Goal: Information Seeking & Learning: Obtain resource

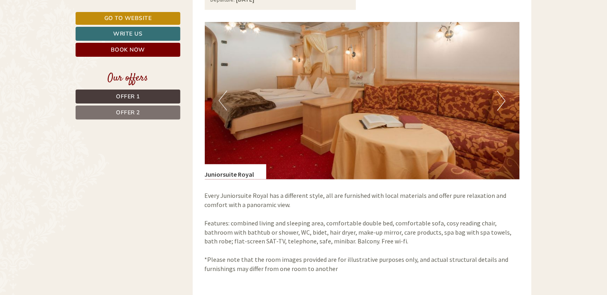
scroll to position [600, 0]
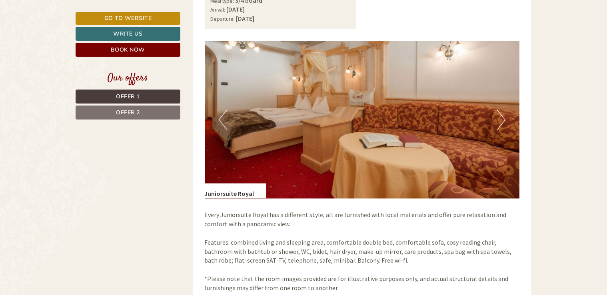
click at [500, 121] on button "Next" at bounding box center [501, 120] width 8 height 20
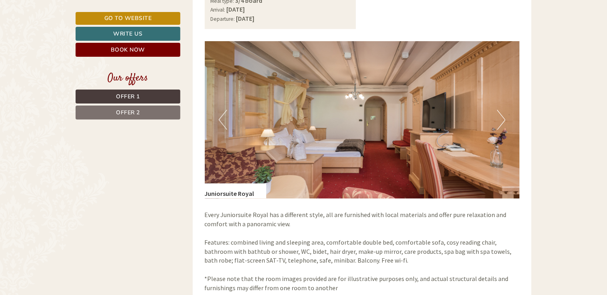
click at [500, 121] on button "Next" at bounding box center [501, 120] width 8 height 20
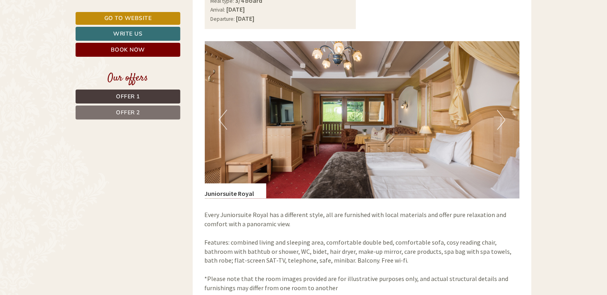
click at [500, 121] on button "Next" at bounding box center [501, 120] width 8 height 20
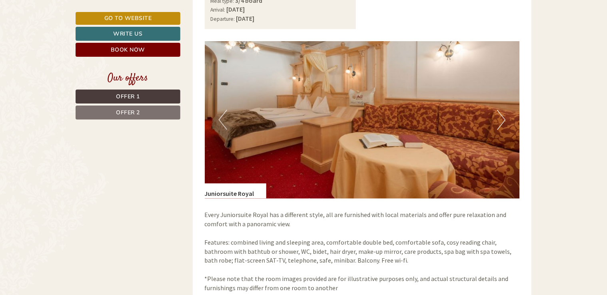
click at [500, 121] on button "Next" at bounding box center [501, 120] width 8 height 20
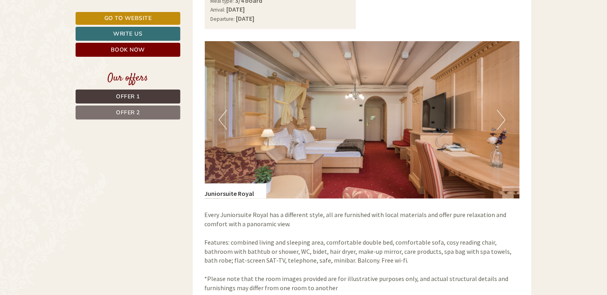
click at [500, 121] on button "Next" at bounding box center [501, 120] width 8 height 20
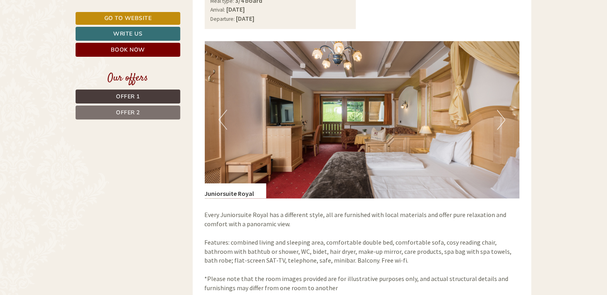
click at [500, 121] on button "Next" at bounding box center [501, 120] width 8 height 20
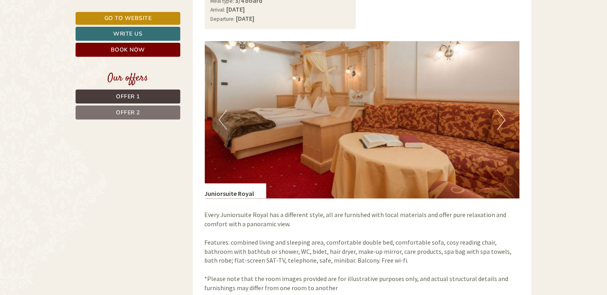
click at [500, 121] on button "Next" at bounding box center [501, 120] width 8 height 20
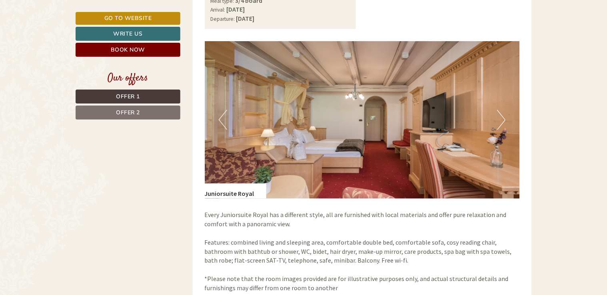
click at [500, 121] on button "Next" at bounding box center [501, 120] width 8 height 20
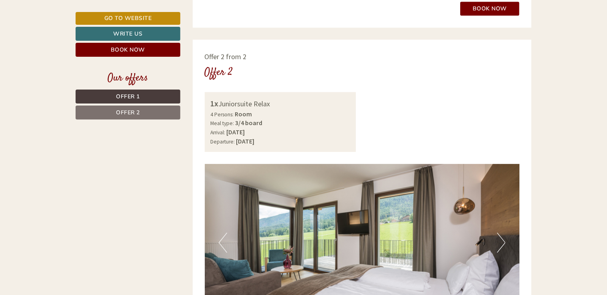
scroll to position [1200, 0]
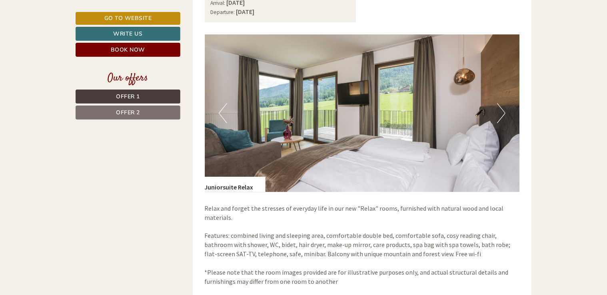
click at [507, 114] on img at bounding box center [362, 113] width 315 height 158
click at [501, 111] on button "Next" at bounding box center [501, 113] width 8 height 20
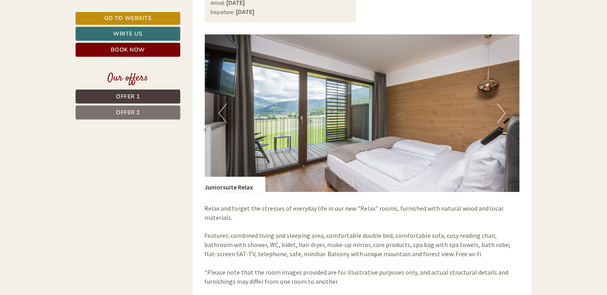
click at [501, 111] on button "Next" at bounding box center [501, 113] width 8 height 20
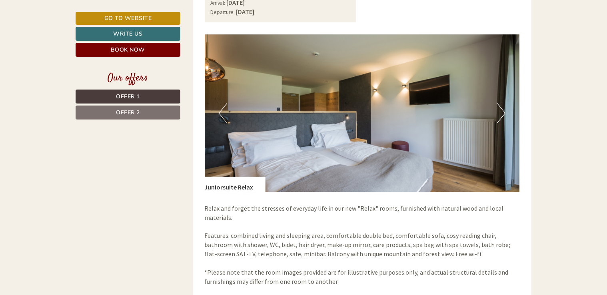
click at [501, 111] on button "Next" at bounding box center [501, 113] width 8 height 20
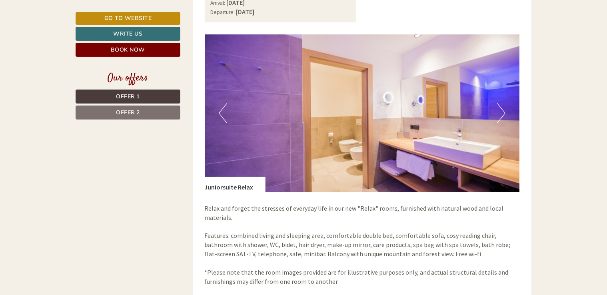
click at [501, 111] on button "Next" at bounding box center [501, 113] width 8 height 20
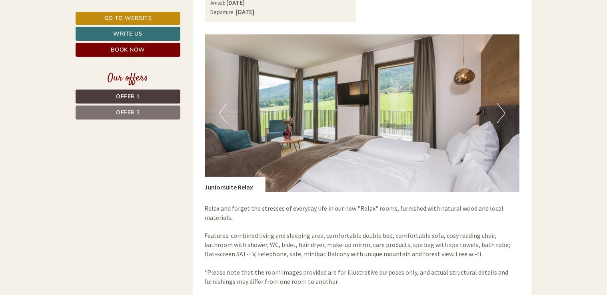
click at [501, 111] on button "Next" at bounding box center [501, 113] width 8 height 20
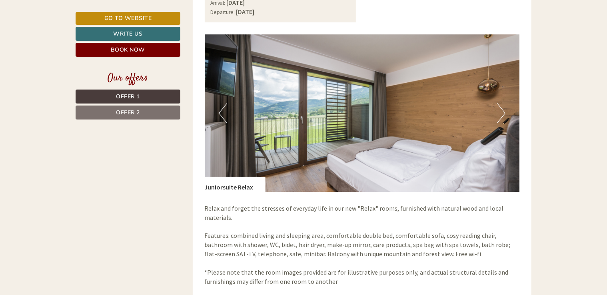
click at [501, 111] on button "Next" at bounding box center [501, 113] width 8 height 20
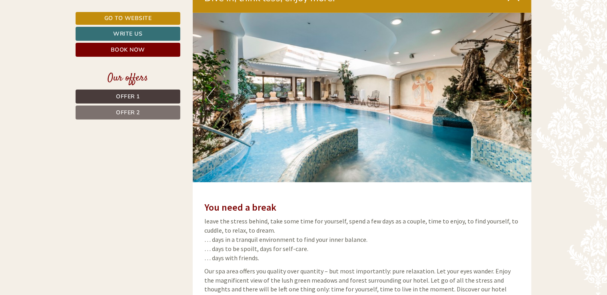
scroll to position [1680, 0]
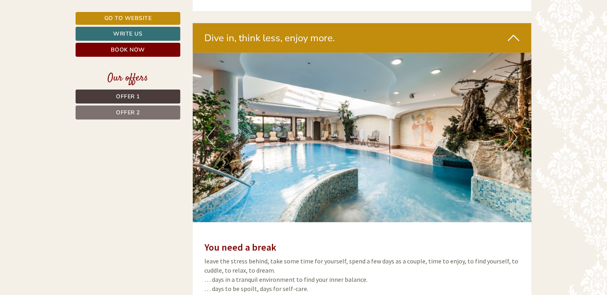
click at [512, 136] on button "Next" at bounding box center [513, 138] width 8 height 20
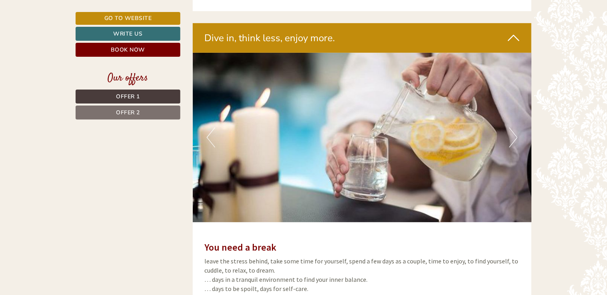
click at [512, 136] on button "Next" at bounding box center [513, 138] width 8 height 20
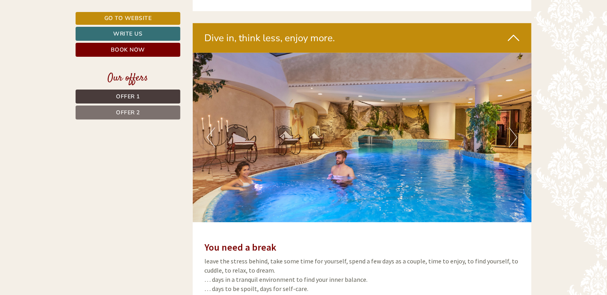
click at [512, 136] on button "Next" at bounding box center [513, 138] width 8 height 20
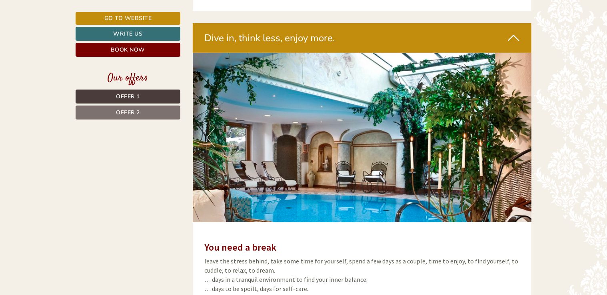
click at [512, 136] on button "Next" at bounding box center [513, 138] width 8 height 20
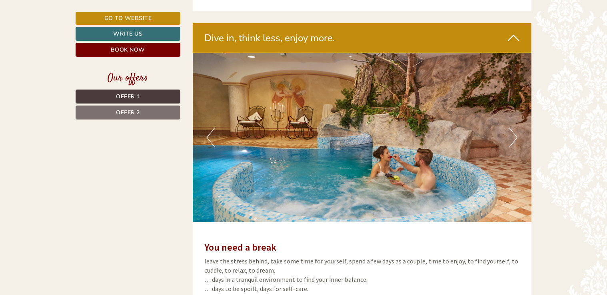
click at [512, 136] on button "Next" at bounding box center [513, 138] width 8 height 20
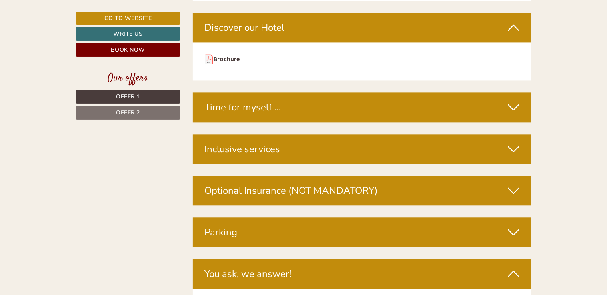
scroll to position [2361, 0]
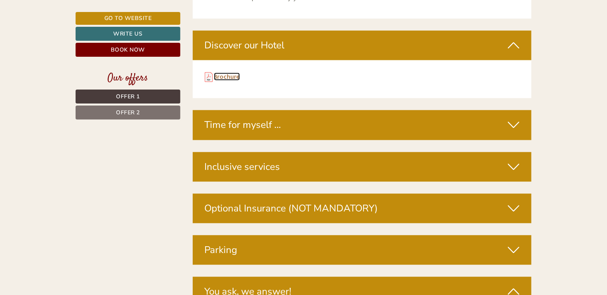
click at [228, 74] on link "Brochure" at bounding box center [227, 76] width 26 height 8
